Goal: Task Accomplishment & Management: Use online tool/utility

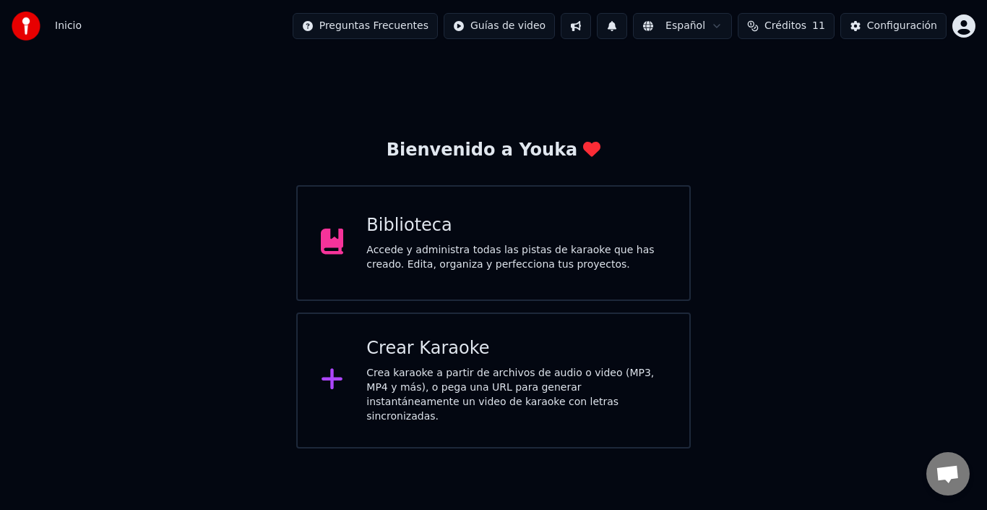
click at [439, 358] on div "Crear Karaoke" at bounding box center [516, 348] width 300 height 23
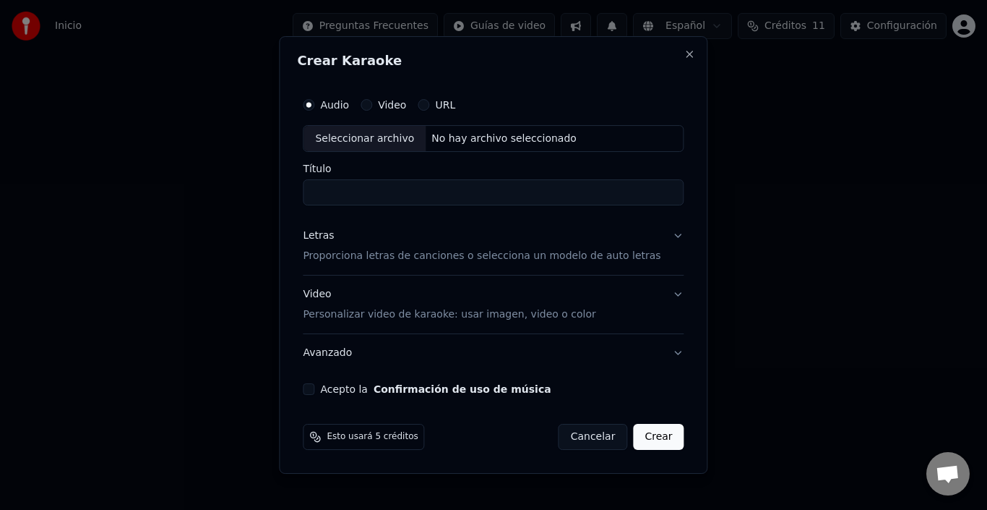
click at [386, 143] on div "Seleccionar archivo" at bounding box center [365, 139] width 122 height 26
type input "**********"
click at [392, 255] on p "Proporciona letras de canciones o selecciona un modelo de auto letras" at bounding box center [482, 256] width 358 height 14
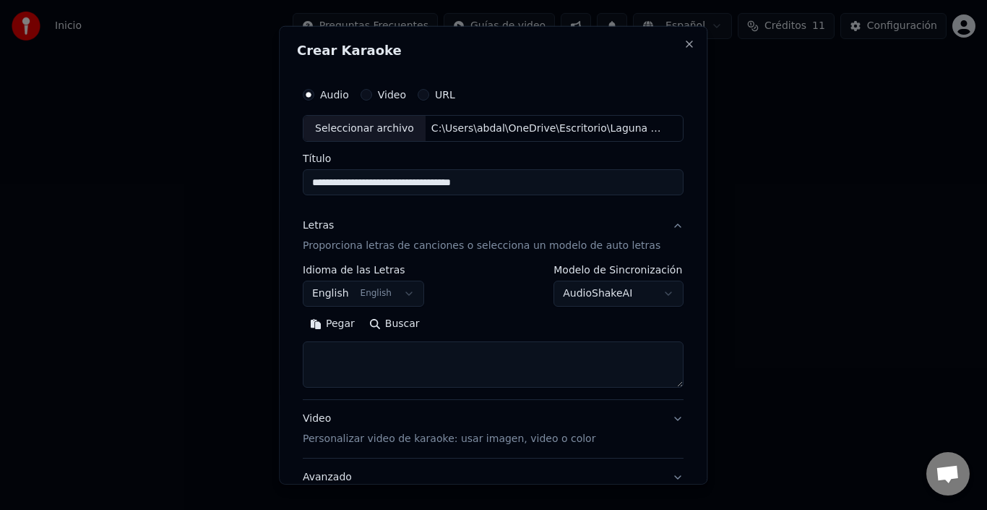
click at [356, 301] on button "English English" at bounding box center [363, 293] width 121 height 26
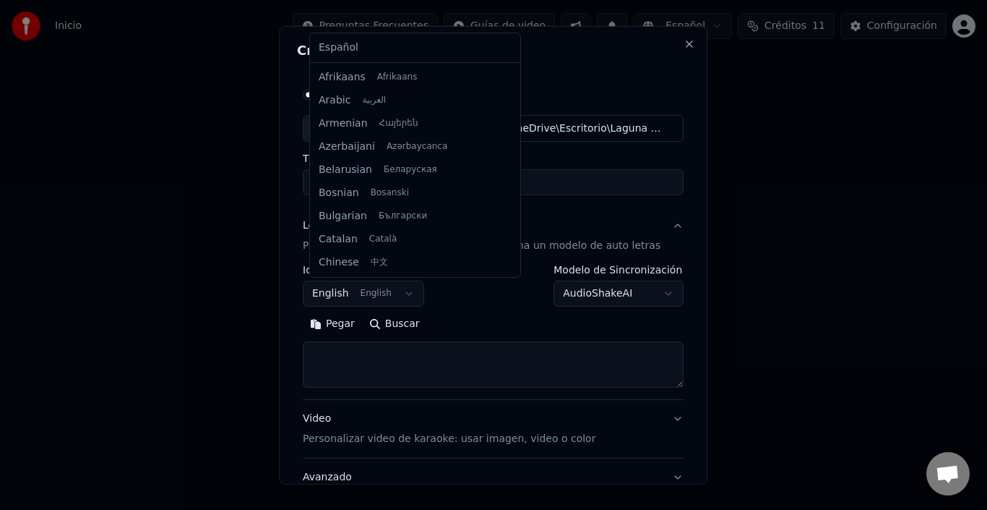
scroll to position [116, 0]
select select "**"
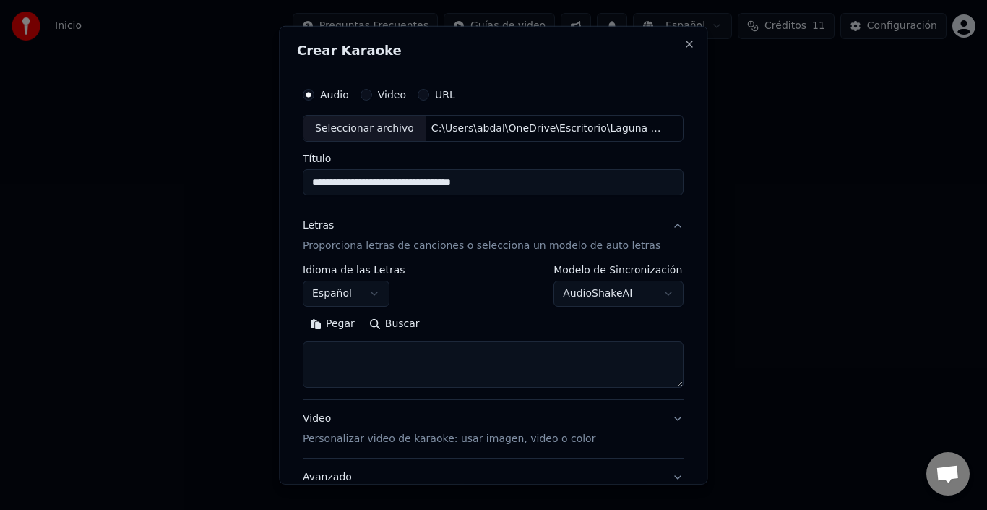
click at [425, 361] on textarea at bounding box center [493, 364] width 381 height 46
paste textarea "**********"
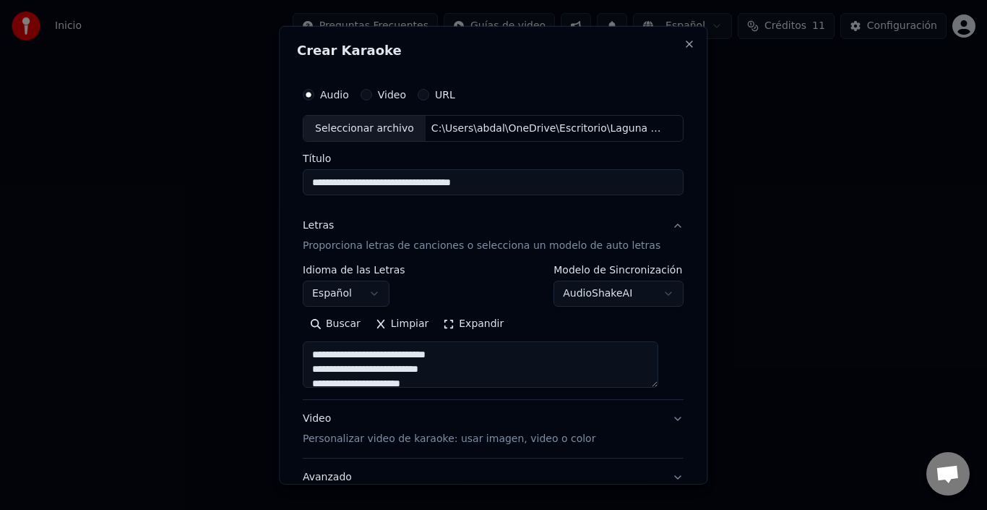
scroll to position [1044, 0]
type textarea "**********"
click at [491, 431] on p "Personalizar video de karaoke: usar imagen, video o color" at bounding box center [449, 438] width 293 height 14
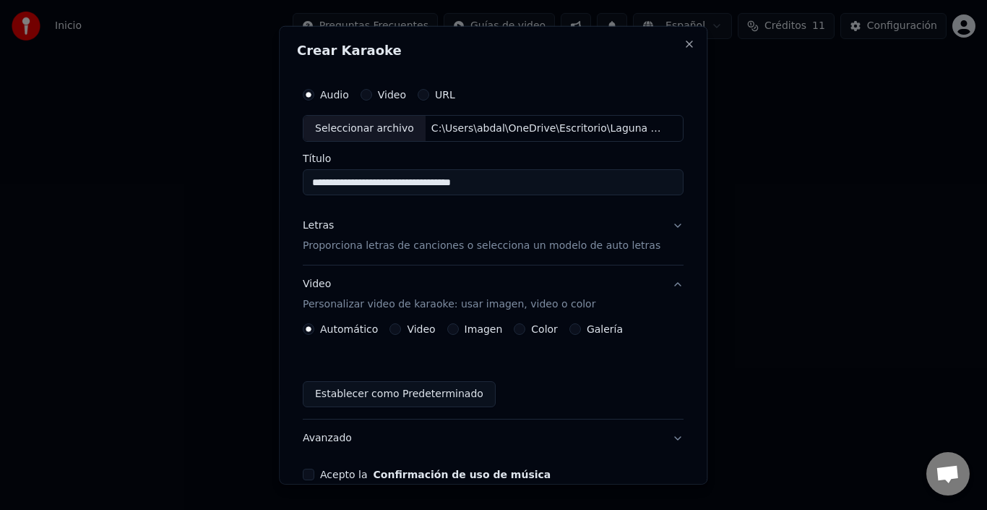
click at [417, 322] on button "Video Personalizar video de karaoke: usar imagen, video o color" at bounding box center [493, 294] width 381 height 58
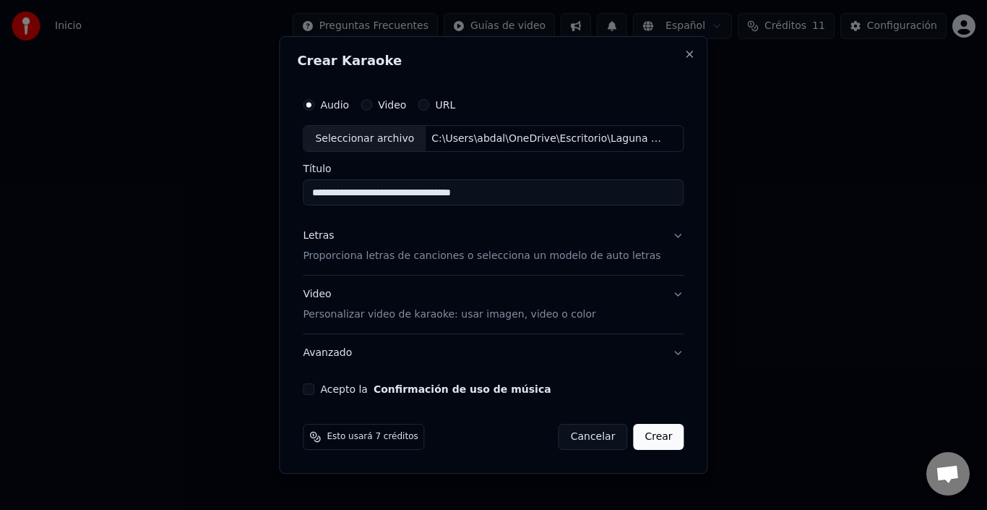
click at [439, 311] on p "Personalizar video de karaoke: usar imagen, video o color" at bounding box center [449, 314] width 293 height 14
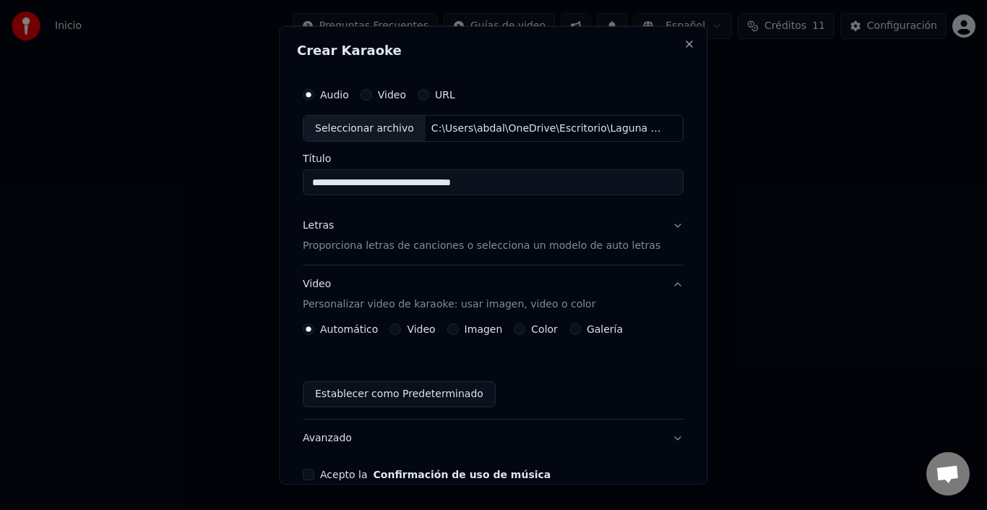
click at [399, 330] on button "Video" at bounding box center [396, 329] width 12 height 12
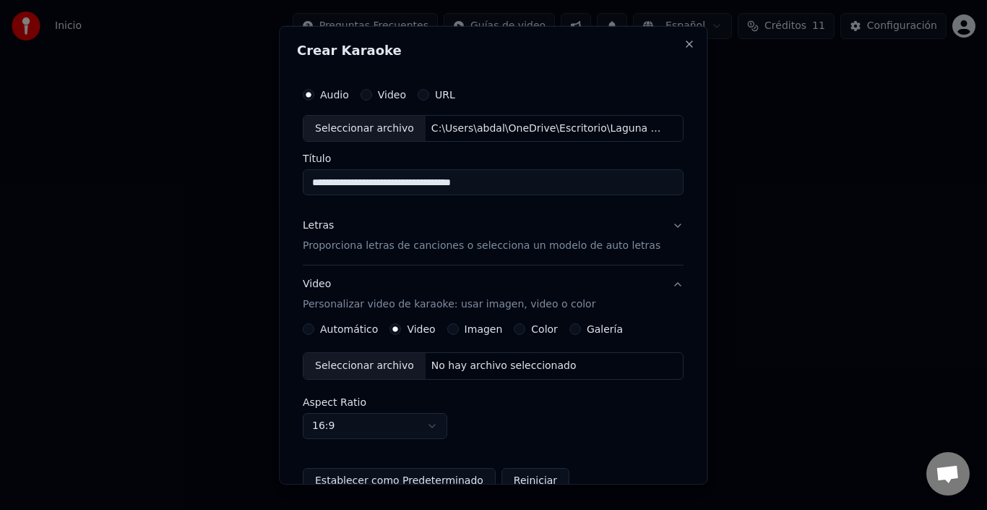
click at [373, 364] on div "Seleccionar archivo" at bounding box center [365, 366] width 122 height 26
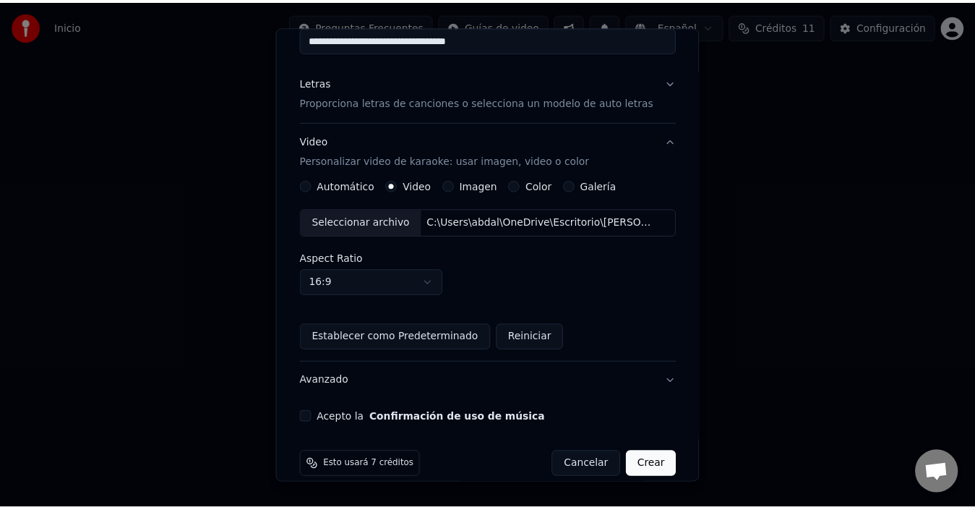
scroll to position [161, 0]
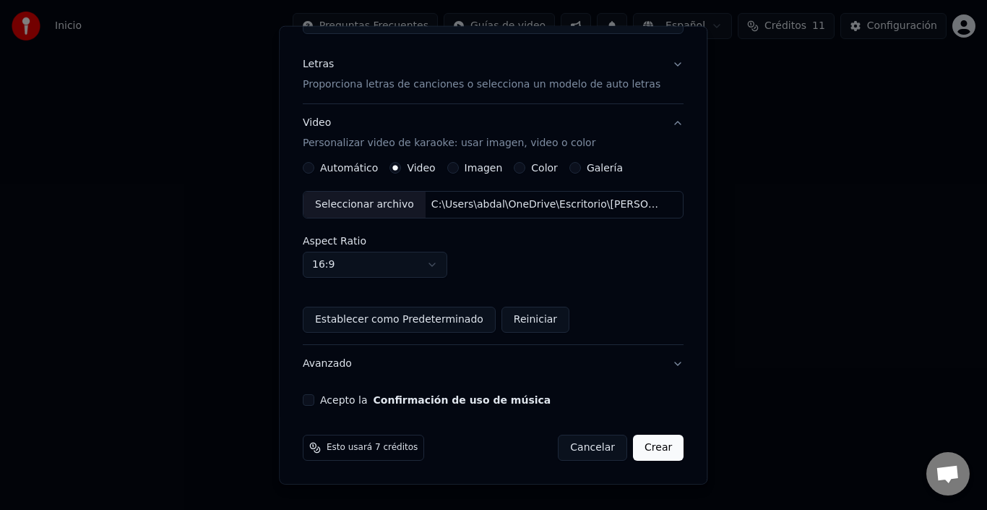
click at [314, 398] on button "Acepto la Confirmación de uso de música" at bounding box center [309, 400] width 12 height 12
click at [314, 403] on button "Acepto la Confirmación de uso de música" at bounding box center [309, 400] width 12 height 12
click at [642, 450] on button "Crear" at bounding box center [658, 447] width 51 height 26
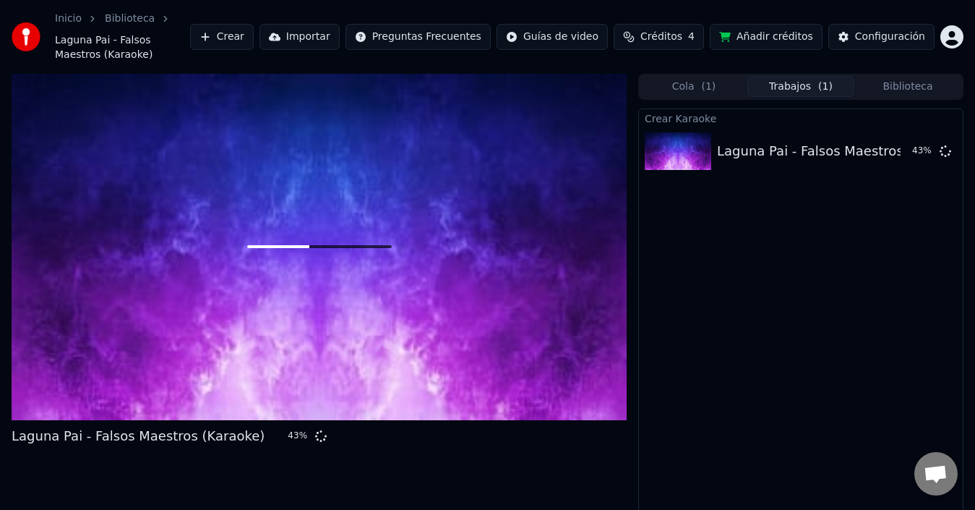
click at [796, 323] on div "Crear Karaoke Laguna Pai - Falsos Maestros ([GEOGRAPHIC_DATA]) 43 %" at bounding box center [800, 324] width 325 height 433
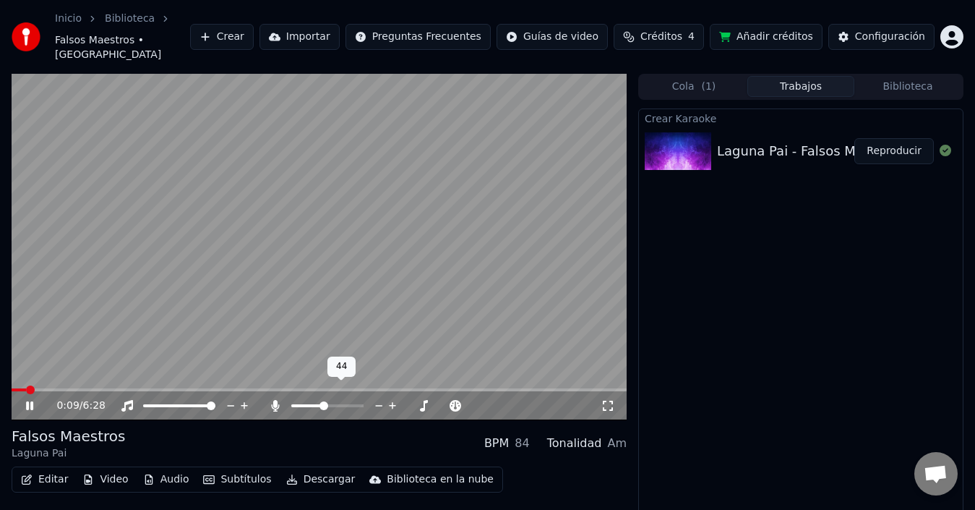
click at [323, 401] on span at bounding box center [323, 405] width 9 height 9
click at [603, 400] on icon at bounding box center [608, 406] width 14 height 12
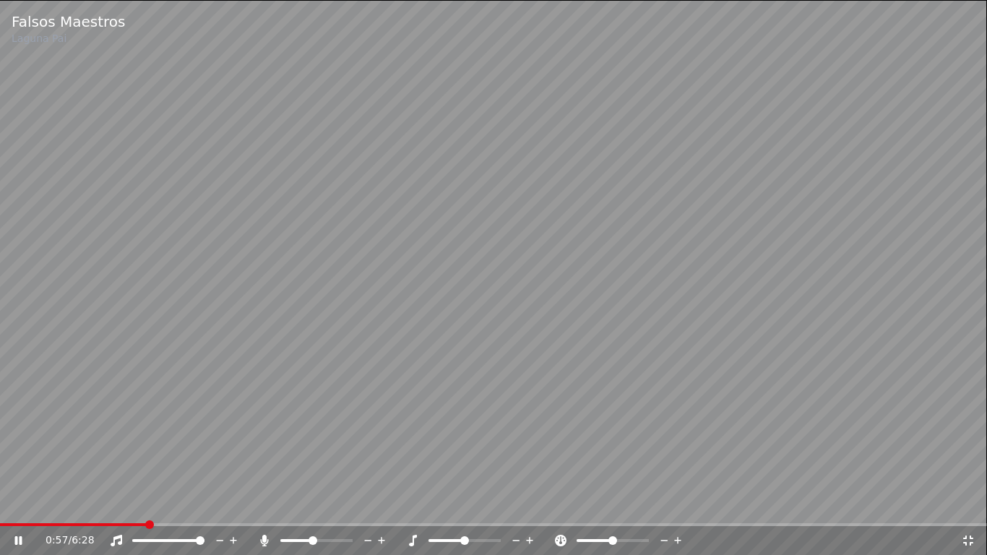
click at [745, 314] on video at bounding box center [493, 277] width 987 height 555
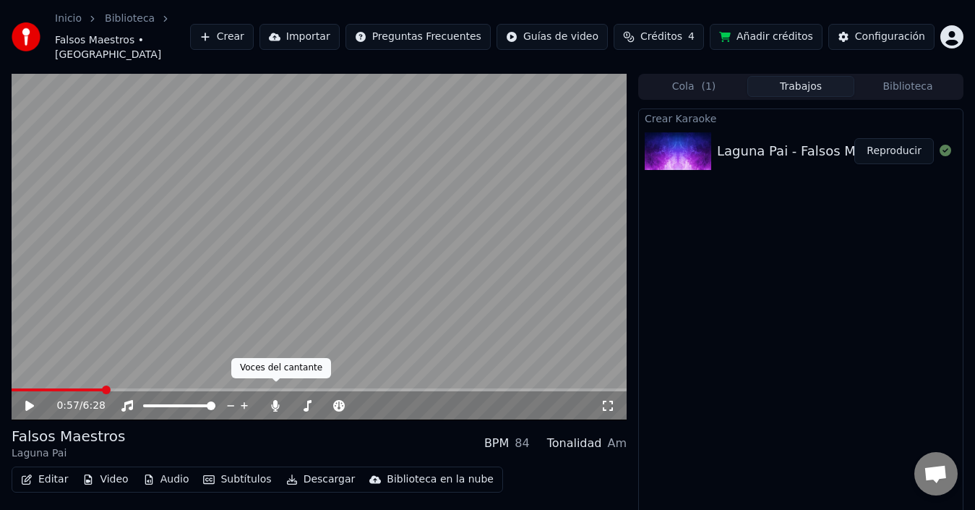
drag, startPoint x: 314, startPoint y: 385, endPoint x: 265, endPoint y: 387, distance: 49.2
click at [274, 400] on icon at bounding box center [276, 406] width 8 height 12
click at [14, 385] on span at bounding box center [18, 389] width 9 height 9
click at [274, 400] on icon at bounding box center [275, 406] width 14 height 12
click at [33, 400] on icon at bounding box center [39, 406] width 33 height 12
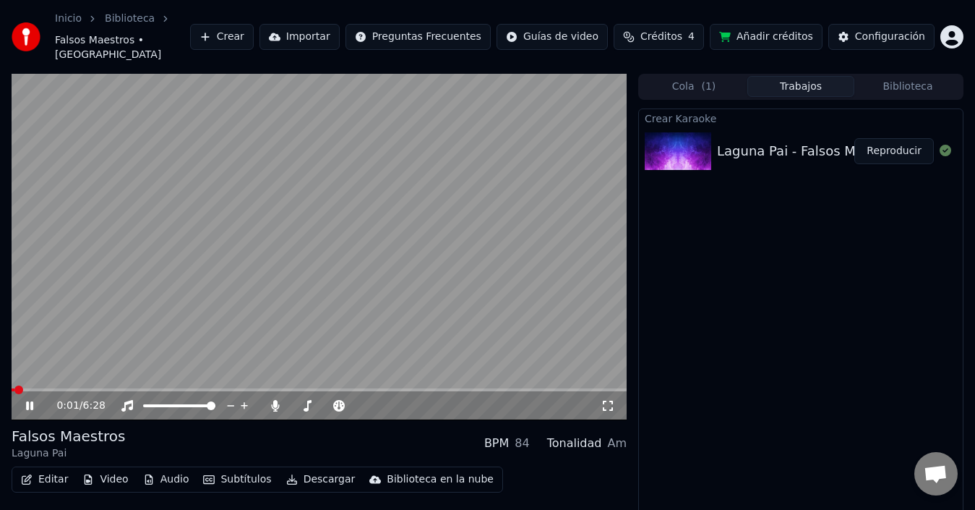
click at [610, 400] on icon at bounding box center [608, 406] width 14 height 12
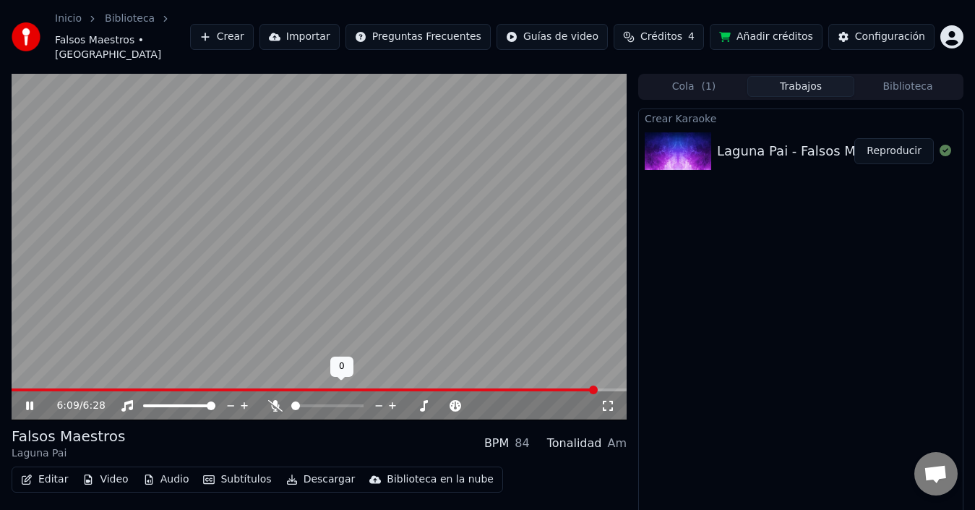
click at [291, 404] on span at bounding box center [291, 405] width 0 height 3
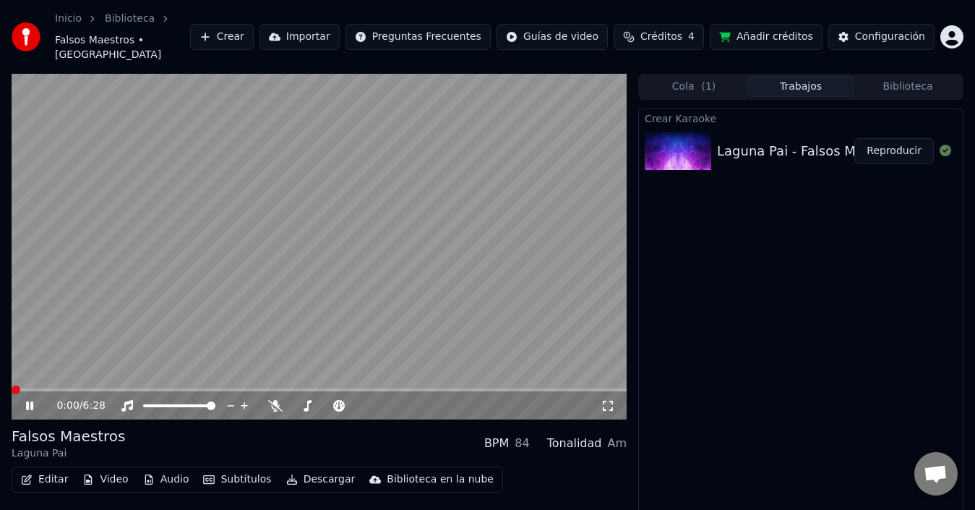
click at [12, 385] on span at bounding box center [16, 389] width 9 height 9
click at [30, 400] on icon at bounding box center [39, 406] width 33 height 12
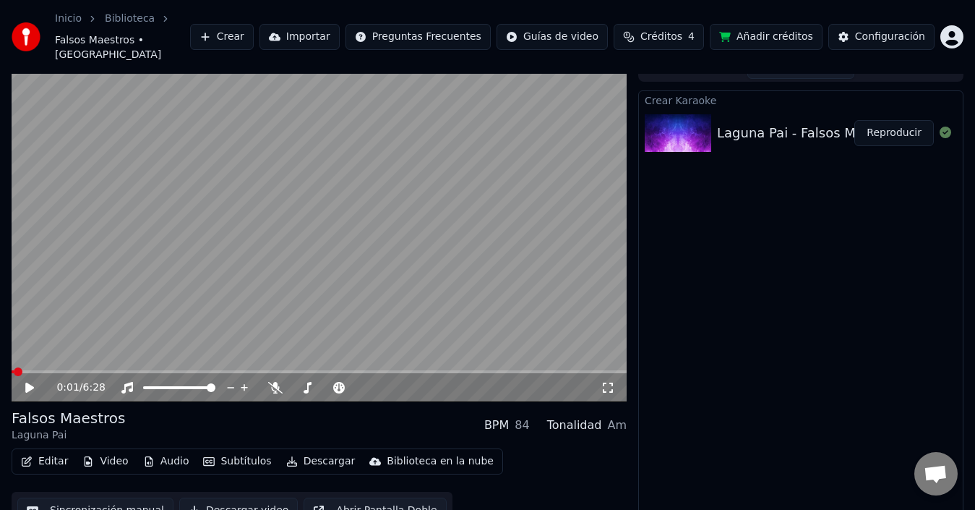
scroll to position [23, 0]
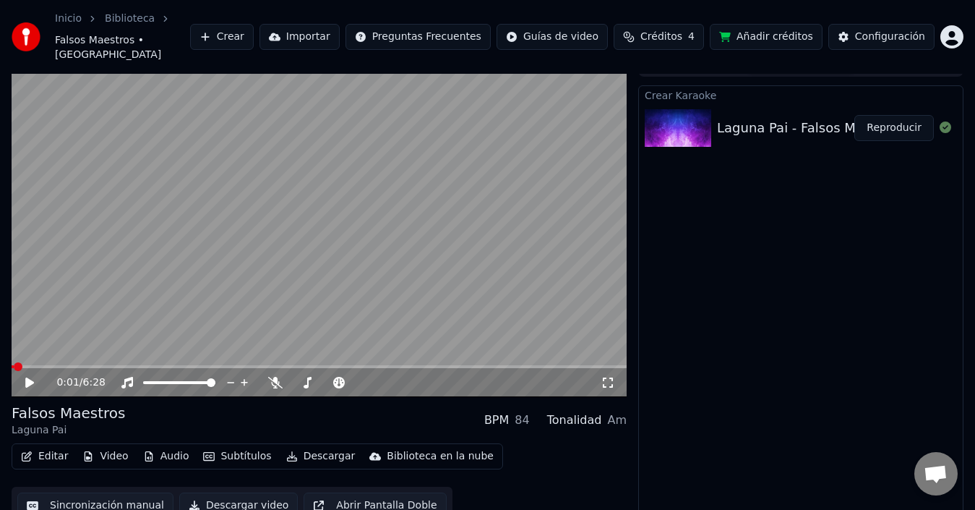
click at [306, 446] on button "Descargar" at bounding box center [320, 456] width 81 height 20
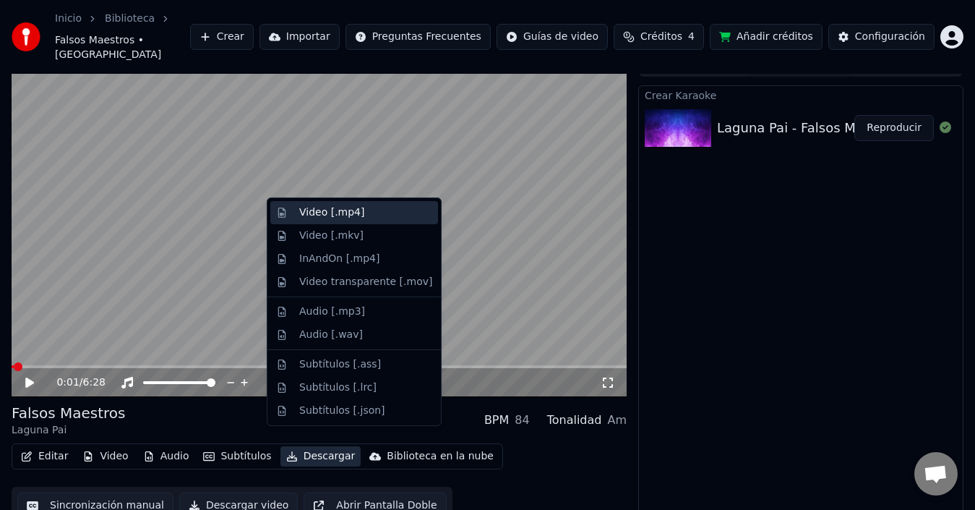
click at [321, 212] on div "Video [.mp4]" at bounding box center [331, 212] width 65 height 14
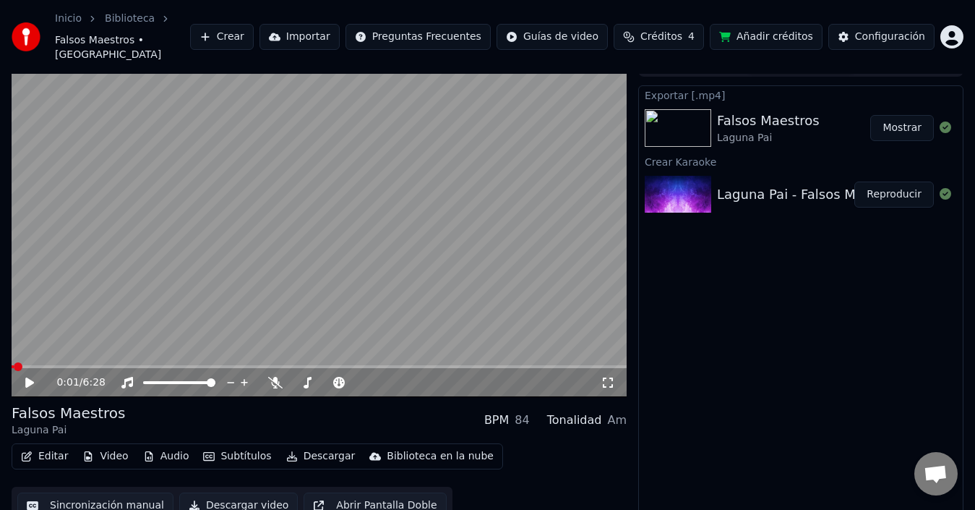
click at [901, 115] on button "Mostrar" at bounding box center [902, 128] width 64 height 26
